Goal: Task Accomplishment & Management: Use online tool/utility

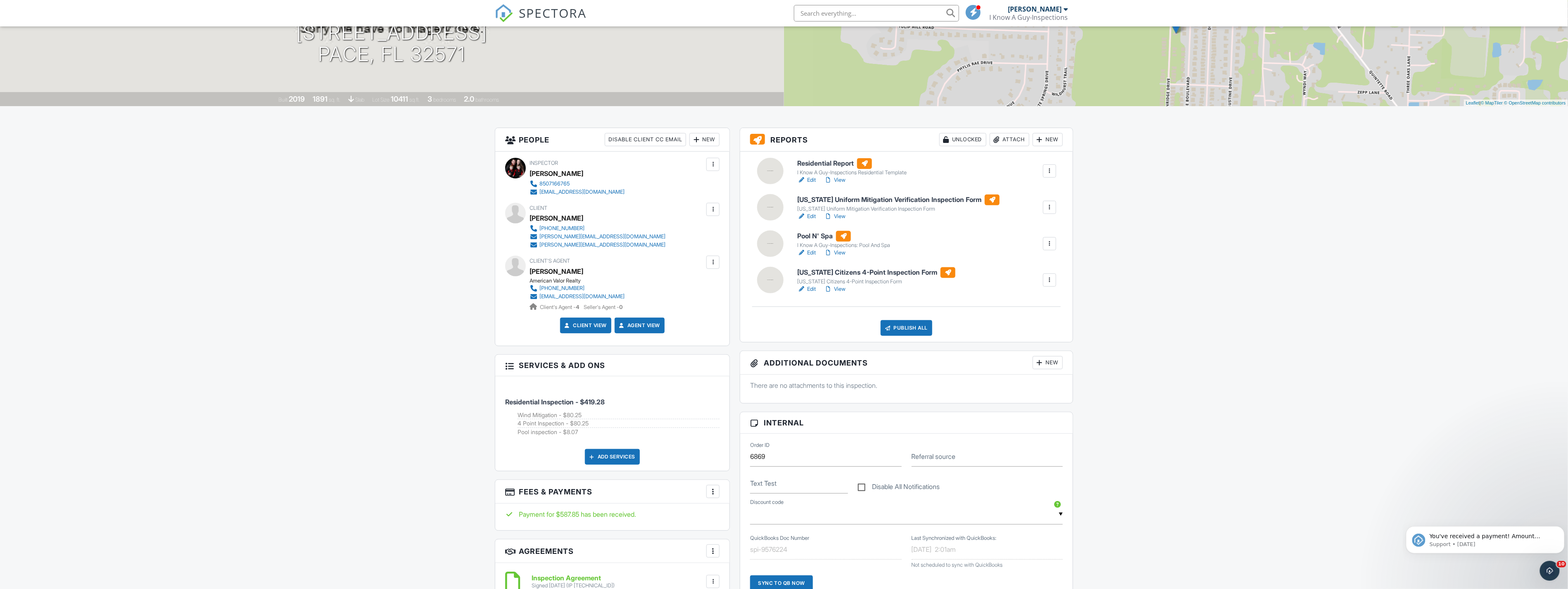
scroll to position [46, 0]
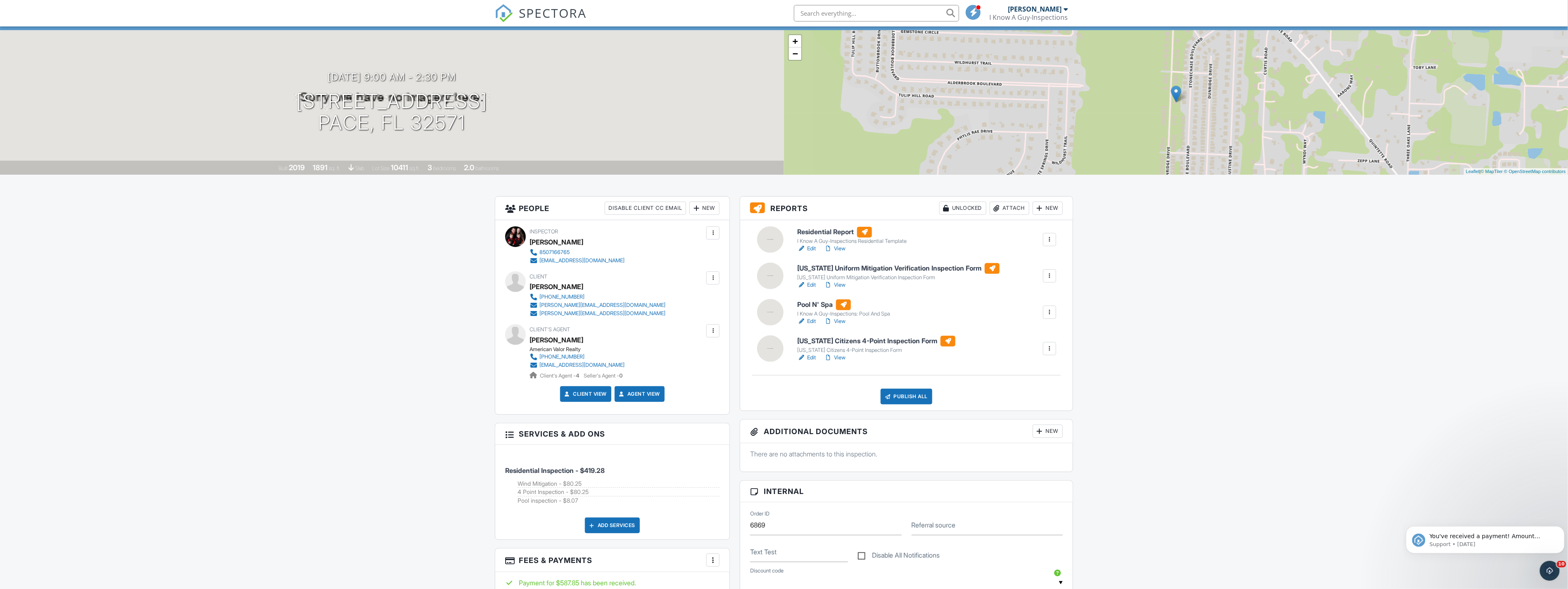
click at [870, 267] on h6 "[US_STATE] Uniform Mitigation Verification Inspection Form" at bounding box center [898, 268] width 203 height 11
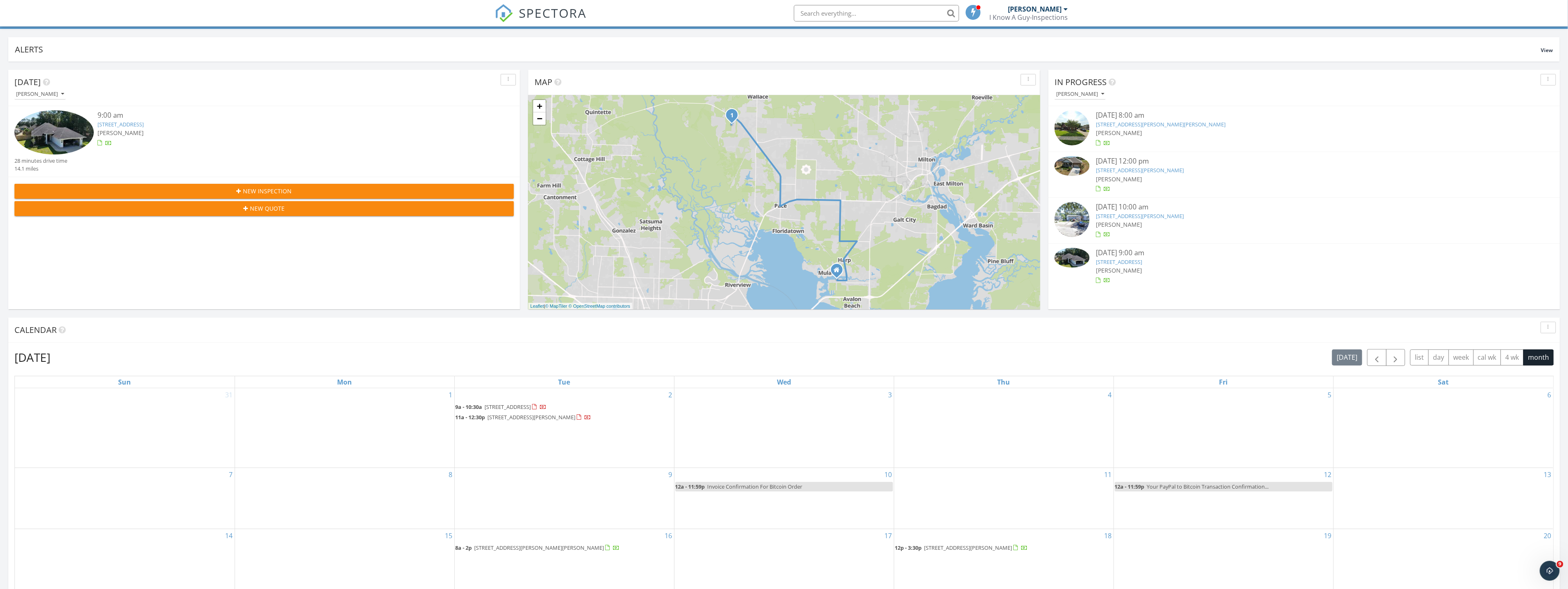
click at [139, 122] on link "5647 Dunridge Drive , Pace, FL 32571" at bounding box center [120, 124] width 46 height 7
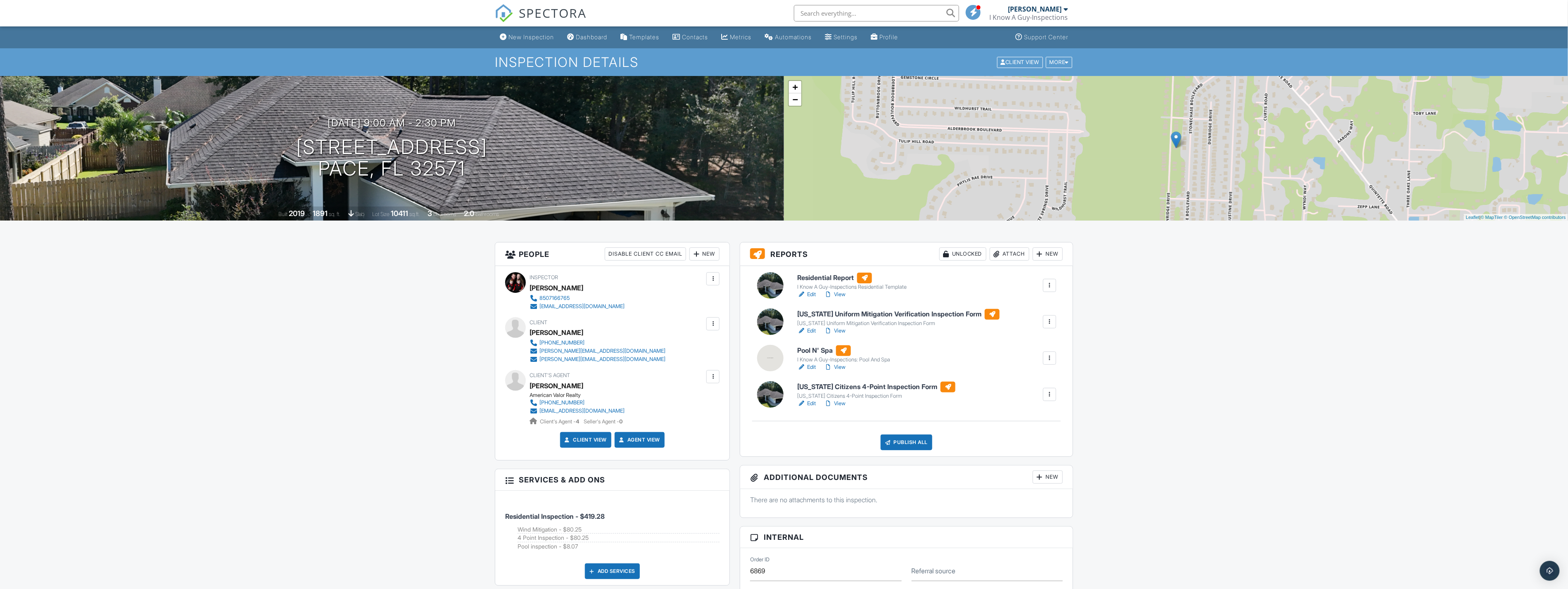
click at [888, 386] on h6 "[US_STATE] Citizens 4-Point Inspection Form" at bounding box center [876, 387] width 159 height 11
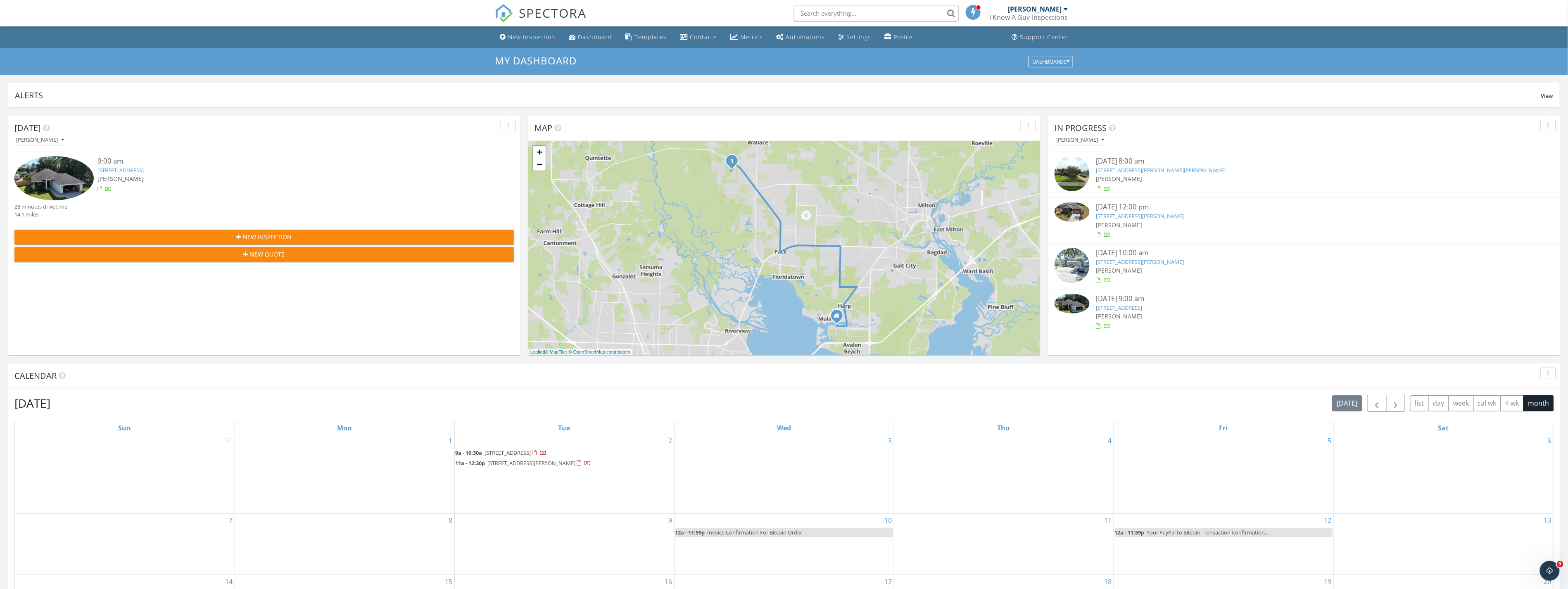
click at [138, 167] on link "5647 Dunridge Drive , Pace, FL 32571" at bounding box center [120, 170] width 46 height 7
